Goal: Information Seeking & Learning: Learn about a topic

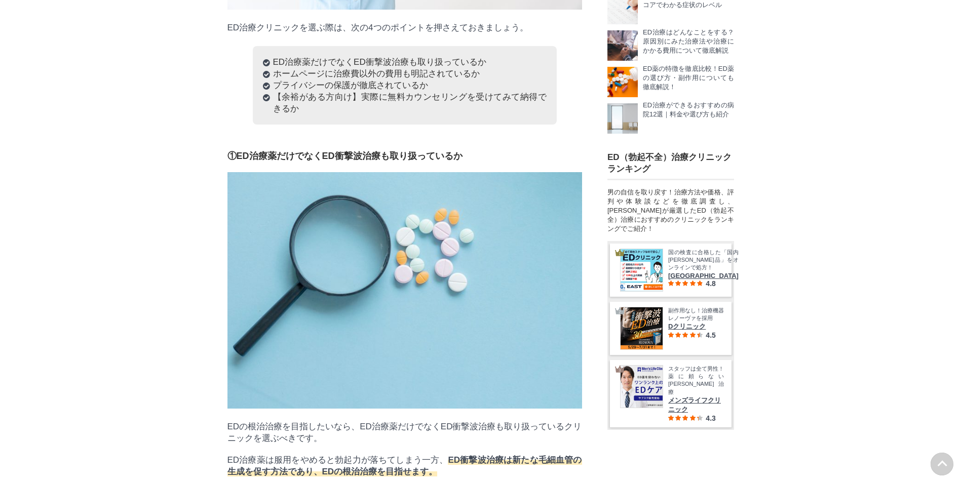
scroll to position [2888, 0]
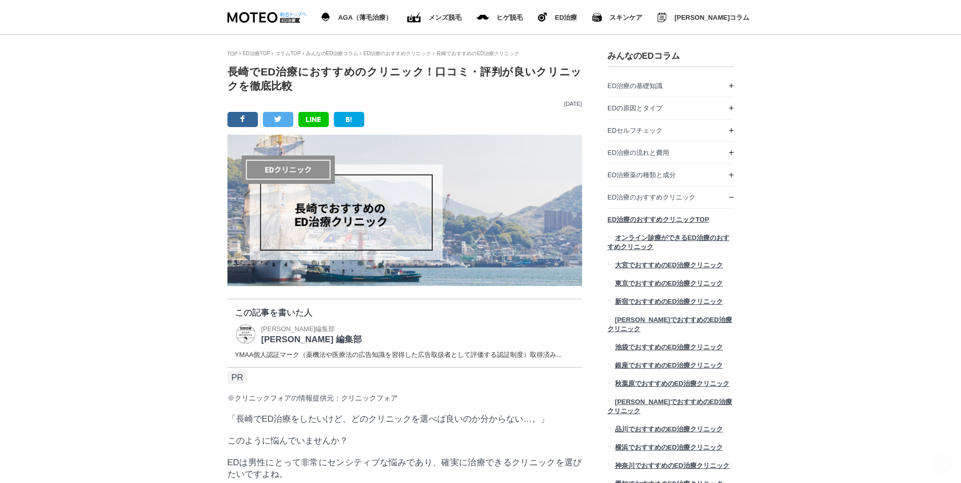
scroll to position [11642, 507]
click at [367, 223] on img at bounding box center [404, 210] width 355 height 151
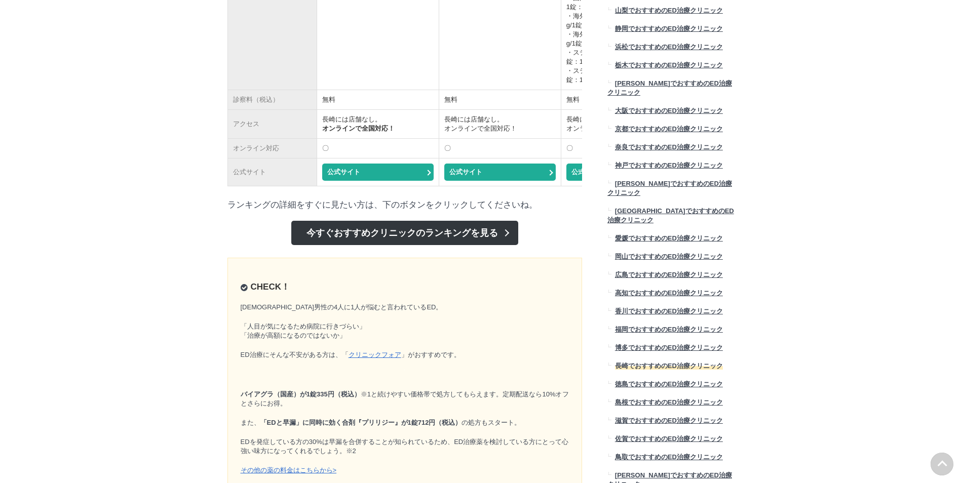
scroll to position [12003, 507]
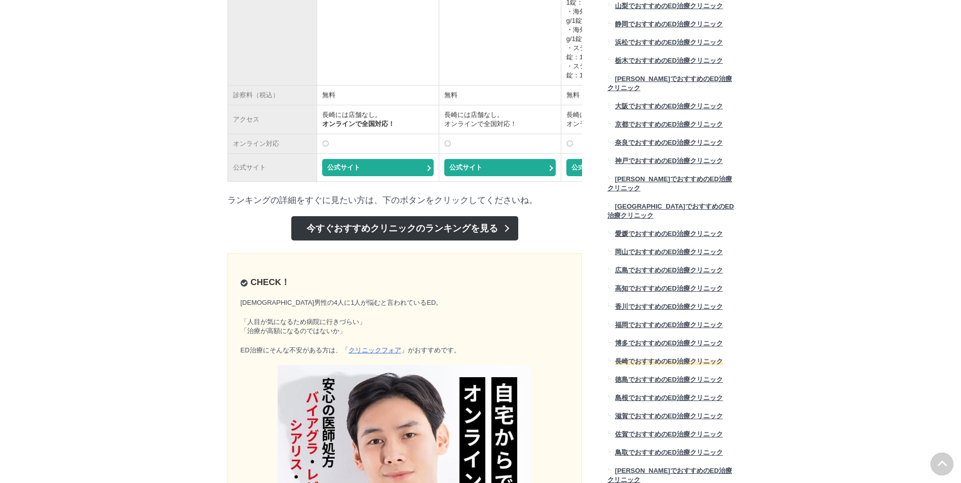
click at [453, 241] on link "今すぐおすすめクリニックのランキングを見る" at bounding box center [404, 228] width 227 height 24
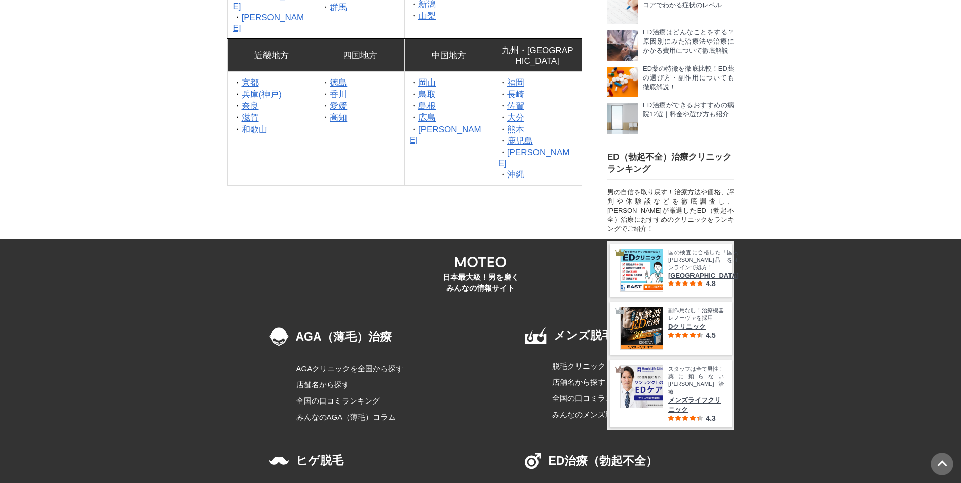
scroll to position [10621, 0]
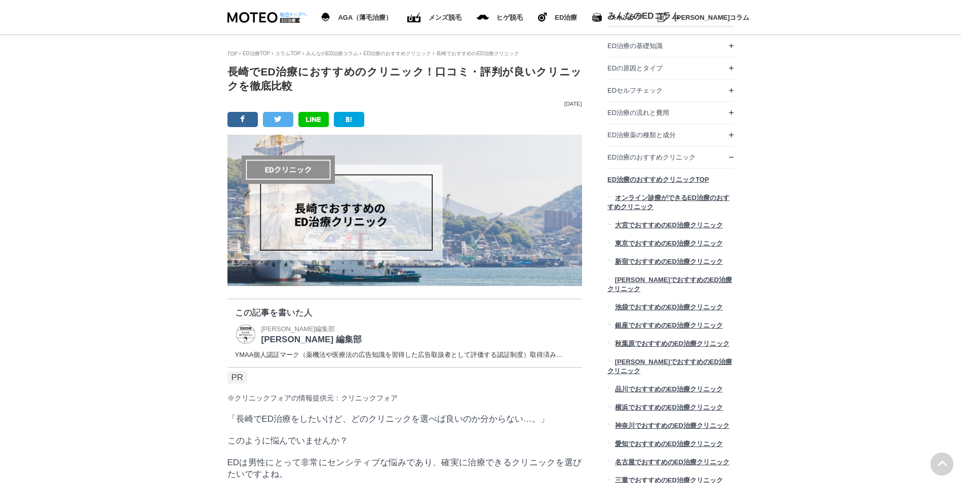
scroll to position [48136, 50534]
